Goal: Find specific page/section: Find specific page/section

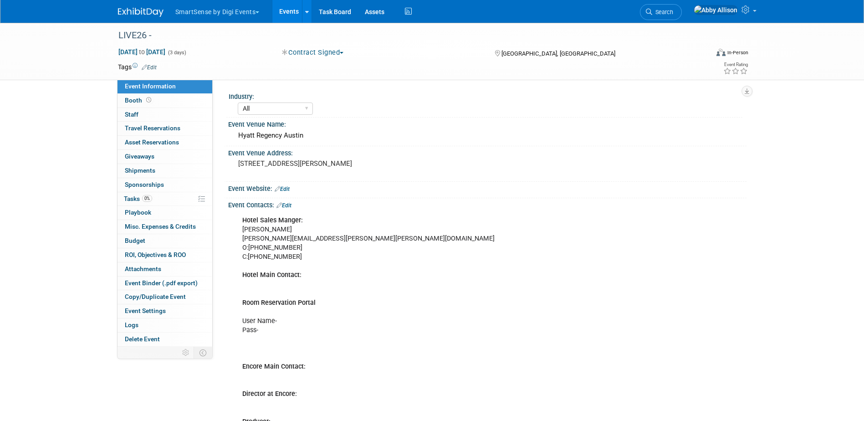
select select "All"
click at [674, 10] on span "Search" at bounding box center [663, 12] width 21 height 7
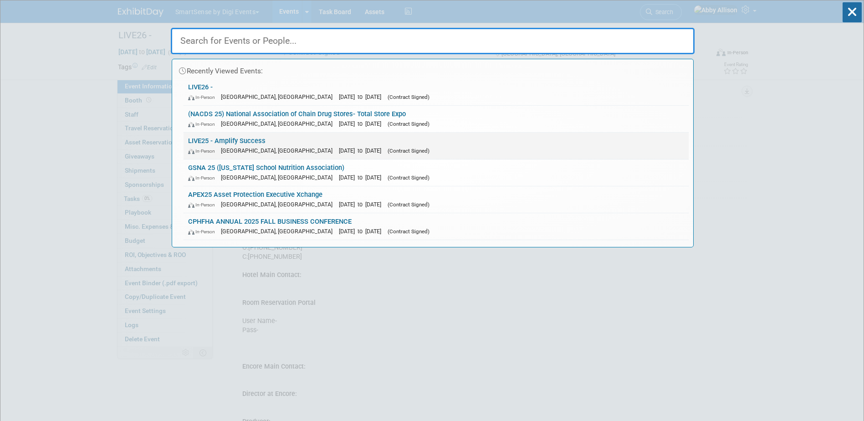
click at [244, 145] on link "LIVE25 - Amplify Success In-Person Nashville, TN Oct 21, 2025 to Oct 24, 2025 (…" at bounding box center [436, 146] width 505 height 26
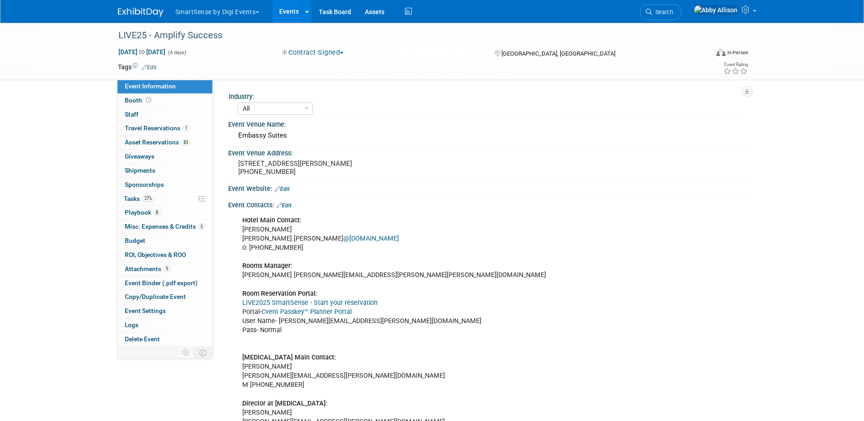
select select "All"
click at [135, 98] on span "Booth" at bounding box center [139, 100] width 28 height 7
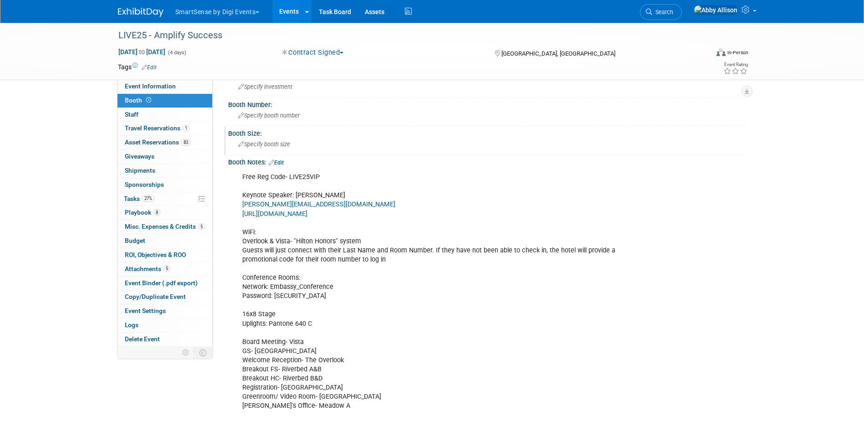
scroll to position [46, 0]
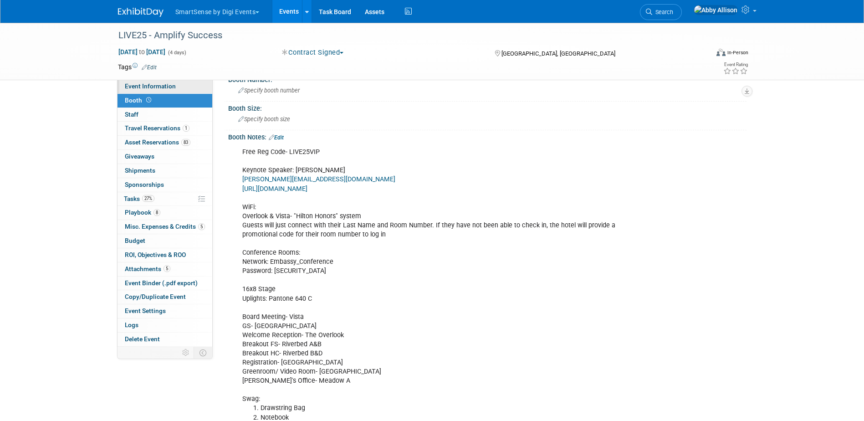
click at [137, 91] on link "Event Information" at bounding box center [165, 87] width 95 height 14
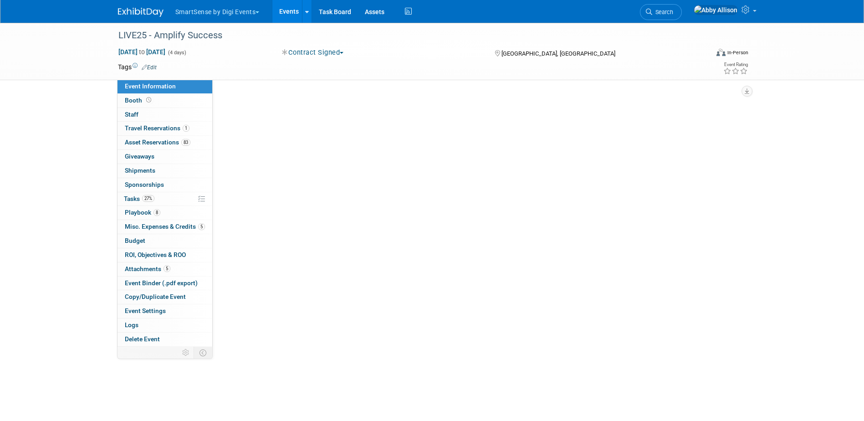
scroll to position [0, 0]
select select "All"
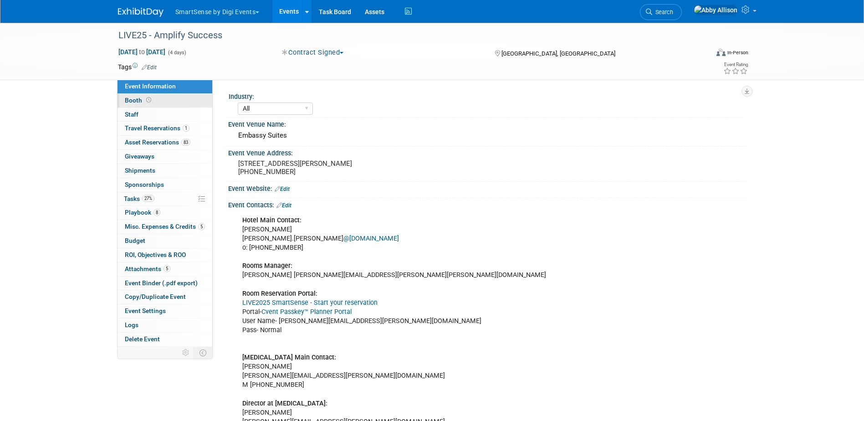
click at [127, 103] on span "Booth" at bounding box center [139, 100] width 28 height 7
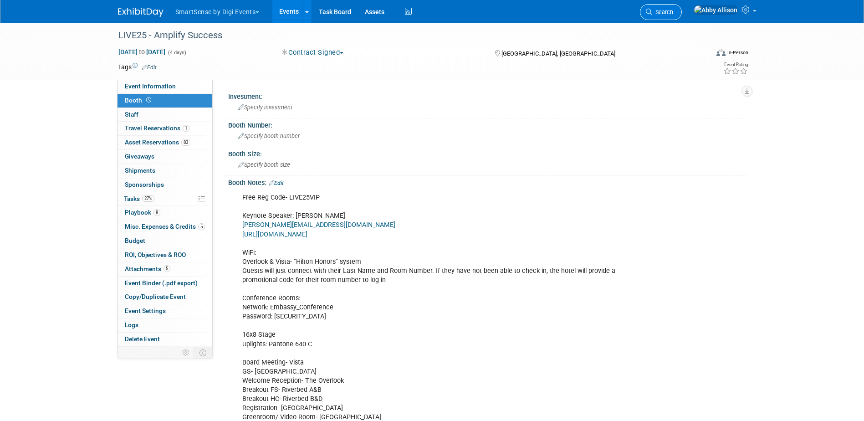
click at [679, 18] on link "Search" at bounding box center [661, 12] width 42 height 16
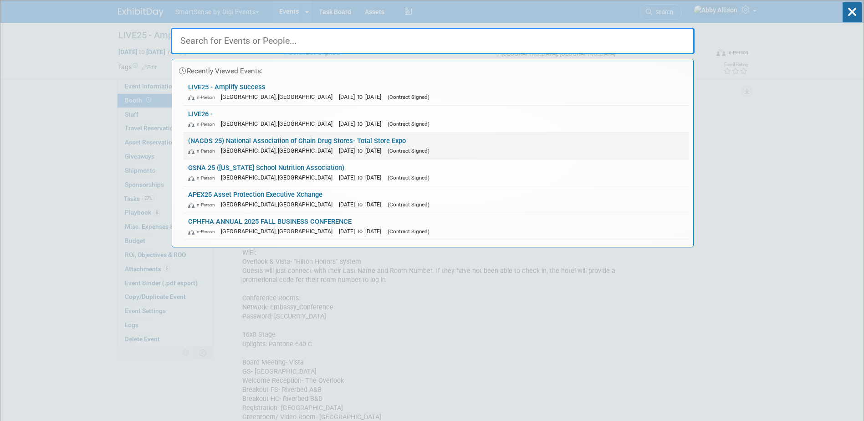
click at [222, 143] on link "(NACDS 25) National Association of Chain Drug Stores- Total Store Expo In-Perso…" at bounding box center [436, 146] width 505 height 26
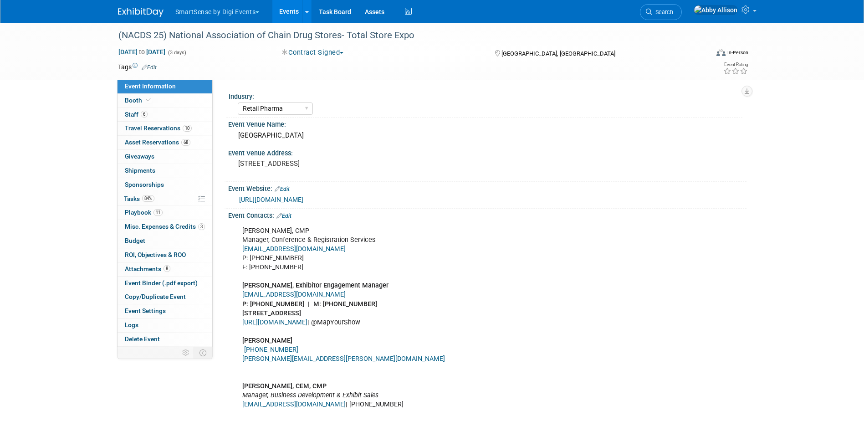
select select "Retail Pharma"
